Goal: Find contact information: Find contact information

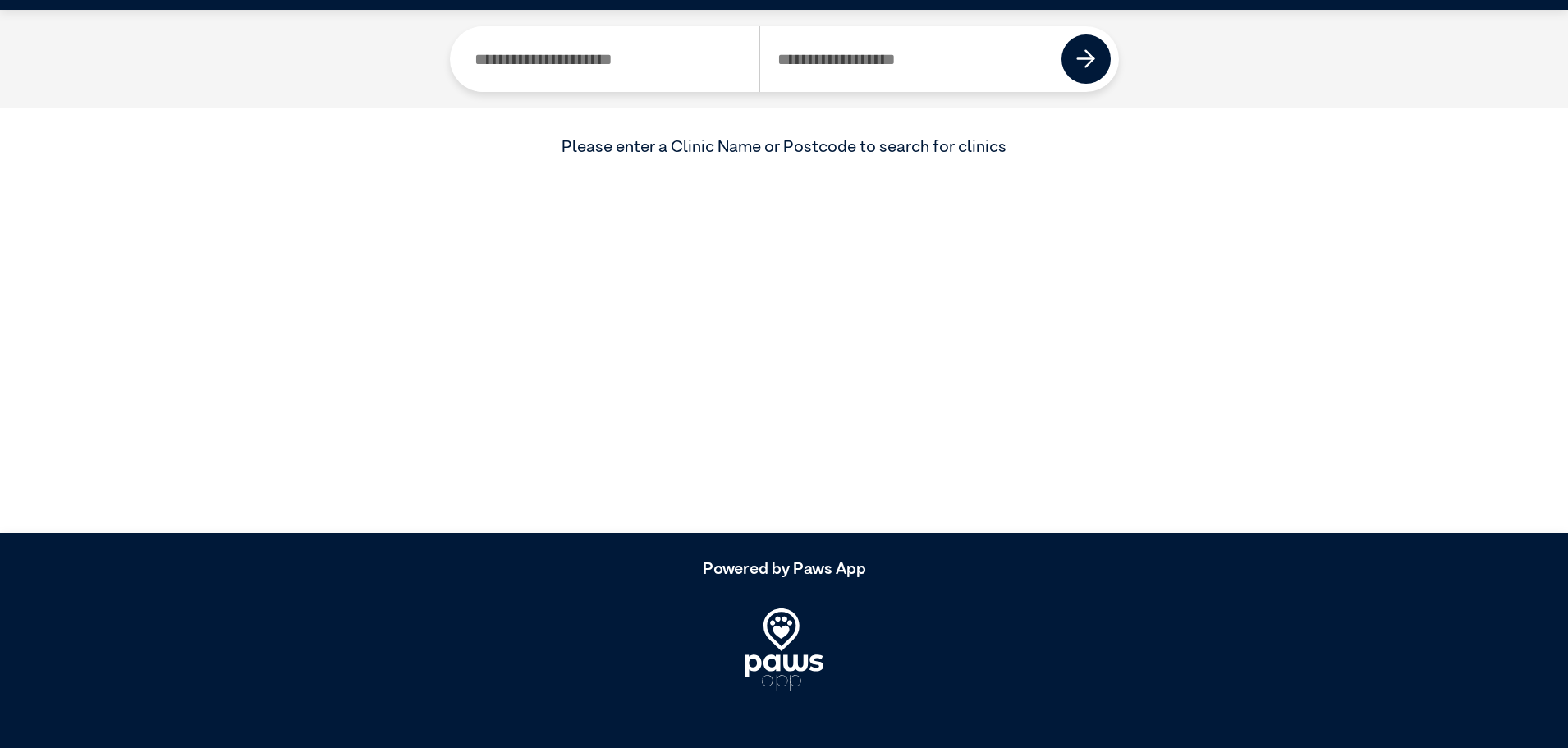
scroll to position [75, 0]
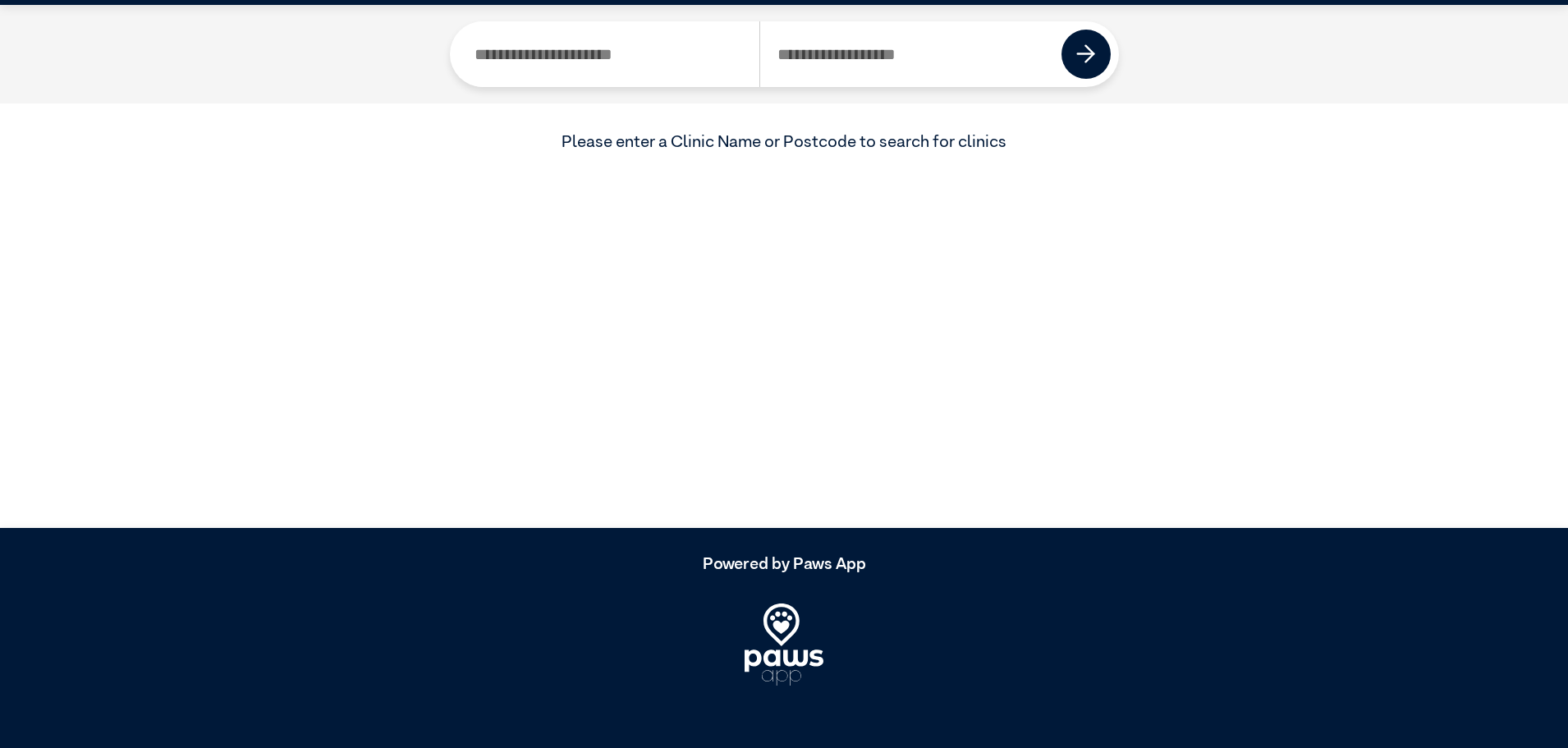
click at [869, 58] on input "Search by Postcode" at bounding box center [911, 54] width 303 height 66
type input "****"
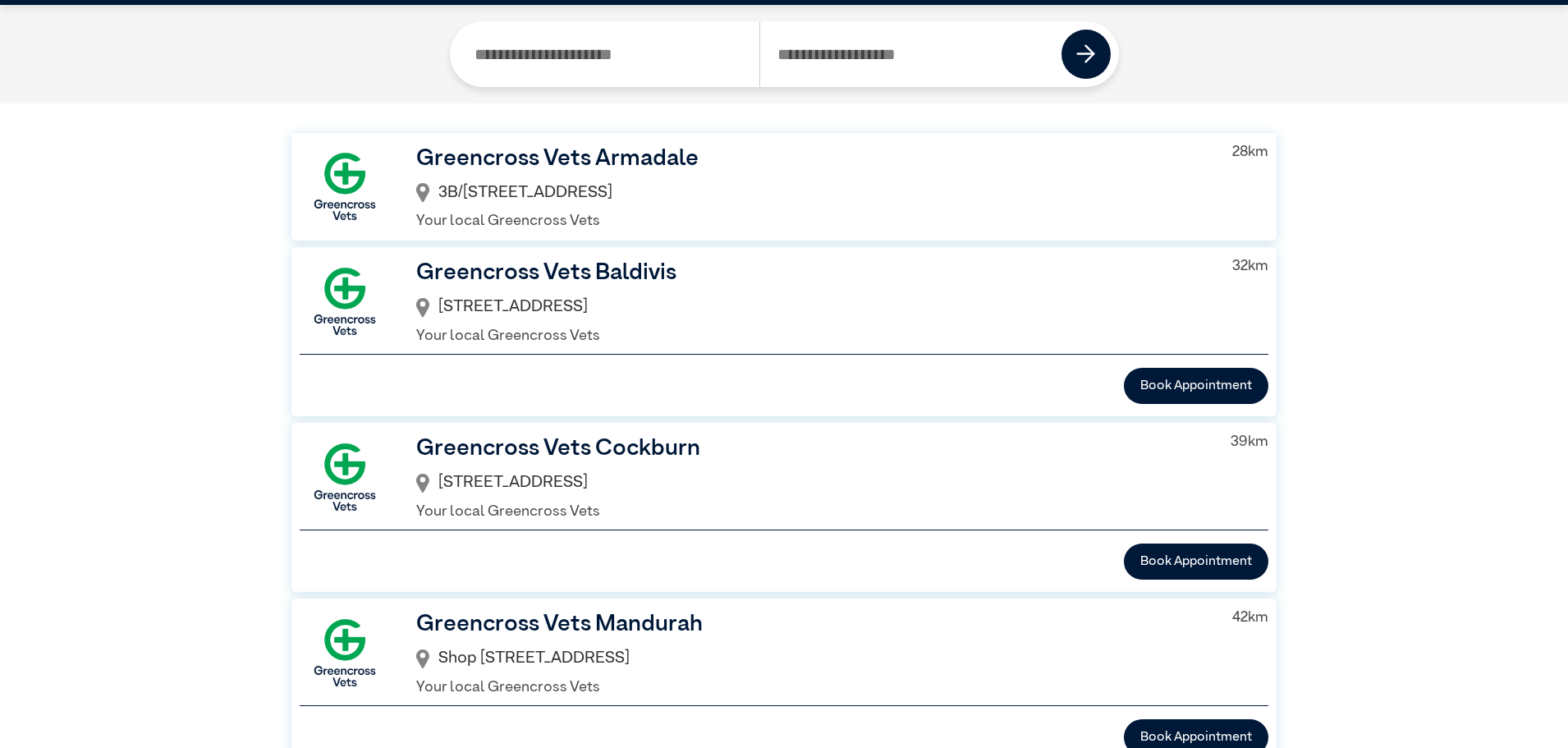
click at [586, 444] on h3 "Greencross Vets Cockburn" at bounding box center [810, 448] width 788 height 35
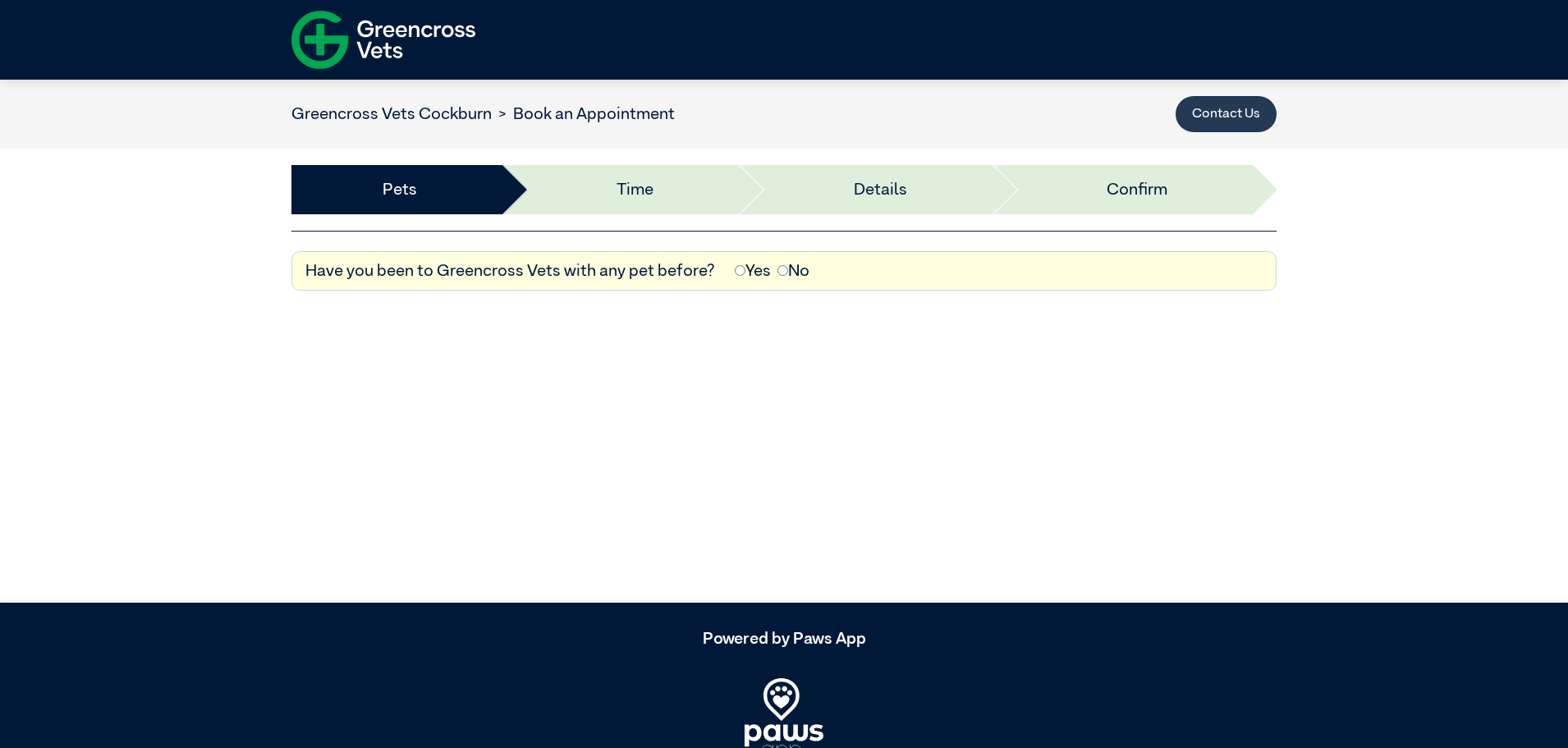
click at [1212, 119] on button "Contact Us" at bounding box center [1226, 114] width 101 height 36
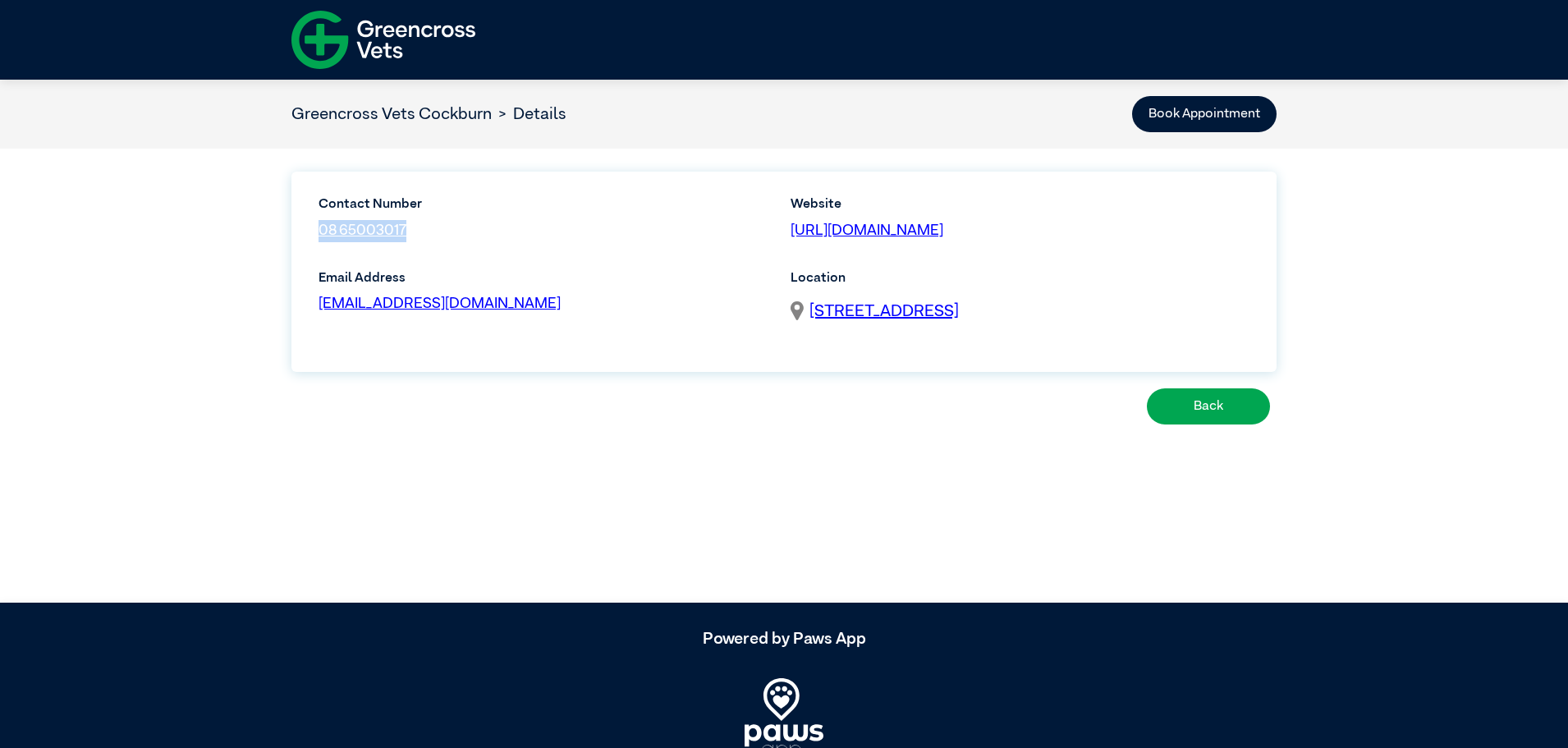
drag, startPoint x: 410, startPoint y: 229, endPoint x: 315, endPoint y: 231, distance: 95.0
click at [315, 231] on div "Contact Number 08 65003017" at bounding box center [428, 224] width 239 height 60
copy link "08 65003017"
